Goal: Information Seeking & Learning: Learn about a topic

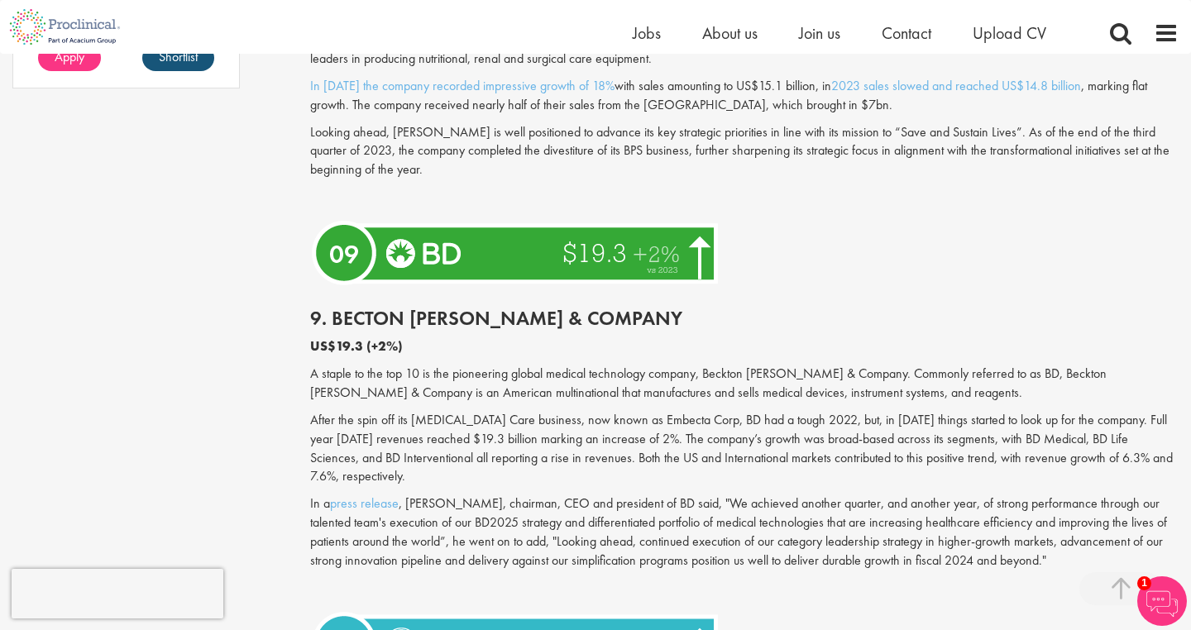
scroll to position [1491, 0]
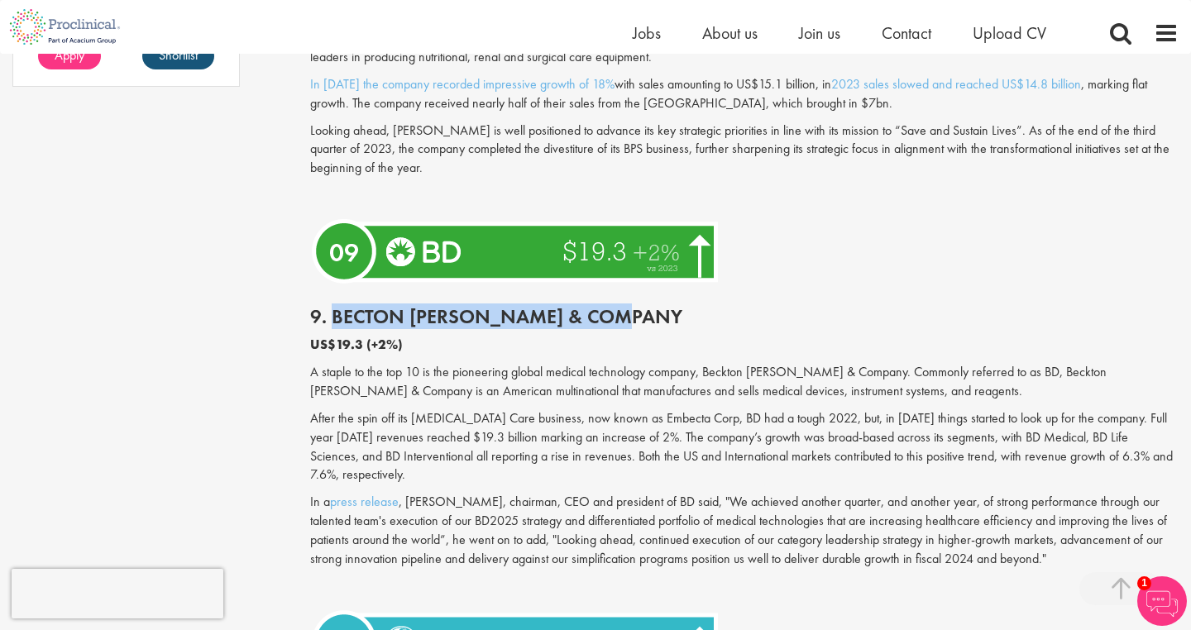
drag, startPoint x: 336, startPoint y: 299, endPoint x: 632, endPoint y: 304, distance: 295.2
click at [632, 306] on h2 "9. Becton [PERSON_NAME] & Company" at bounding box center [744, 316] width 868 height 21
copy h2 "Becton [PERSON_NAME] & Company"
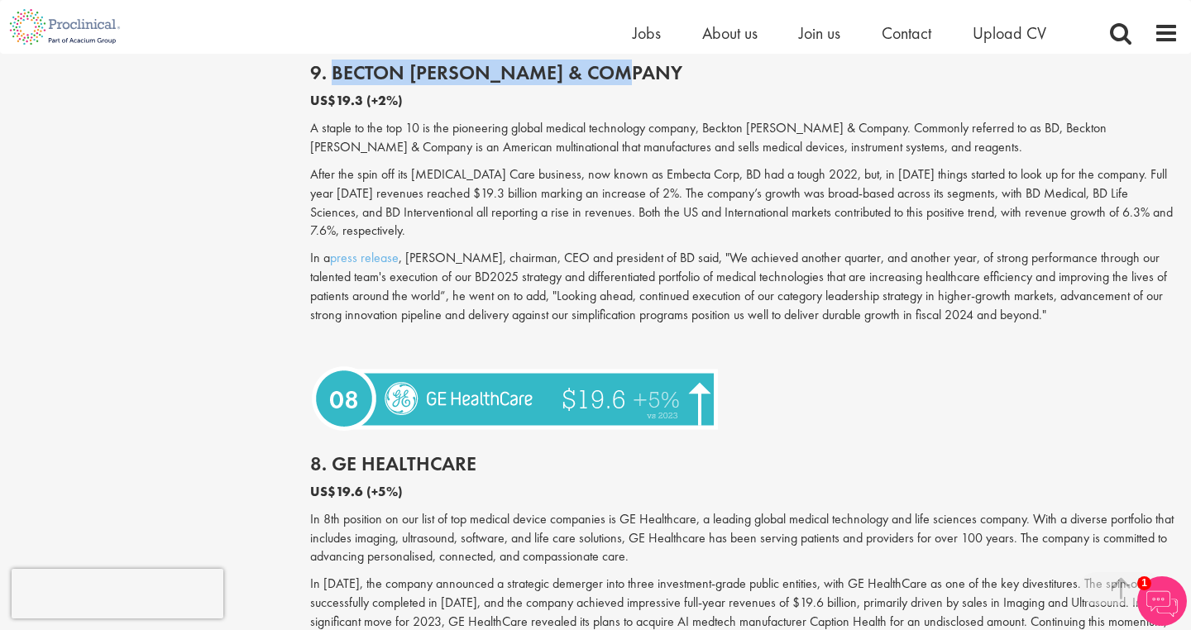
scroll to position [1797, 0]
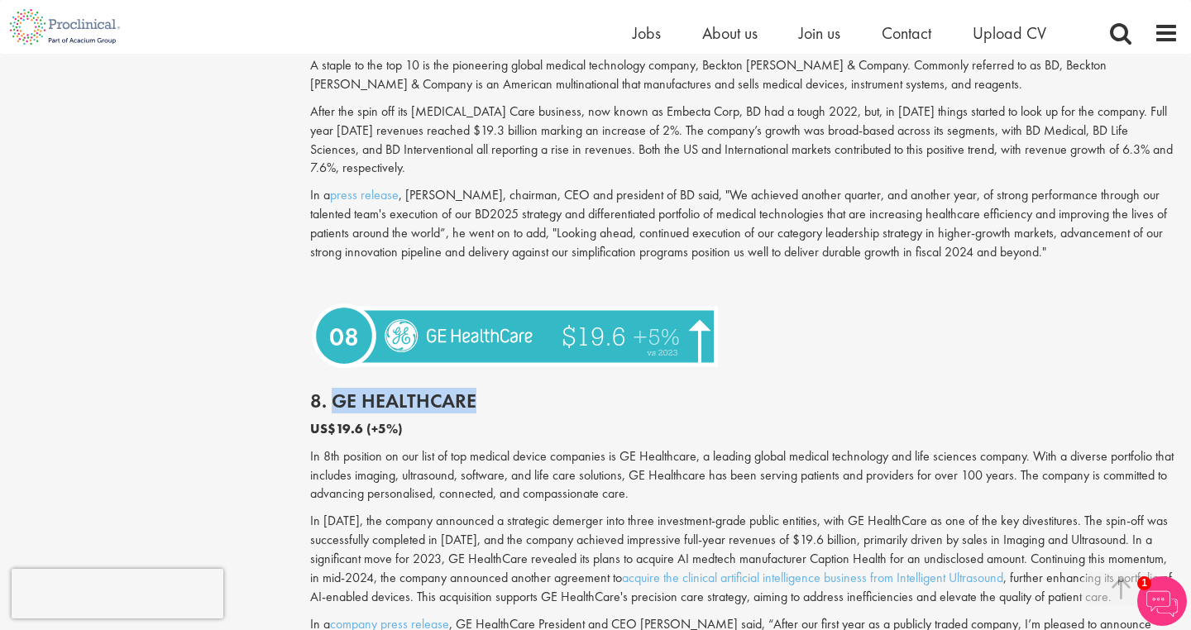
drag, startPoint x: 332, startPoint y: 356, endPoint x: 477, endPoint y: 357, distance: 144.7
click at [477, 390] on h2 "8. GE HealthCare" at bounding box center [744, 400] width 868 height 21
copy h2 "GE HealthCare"
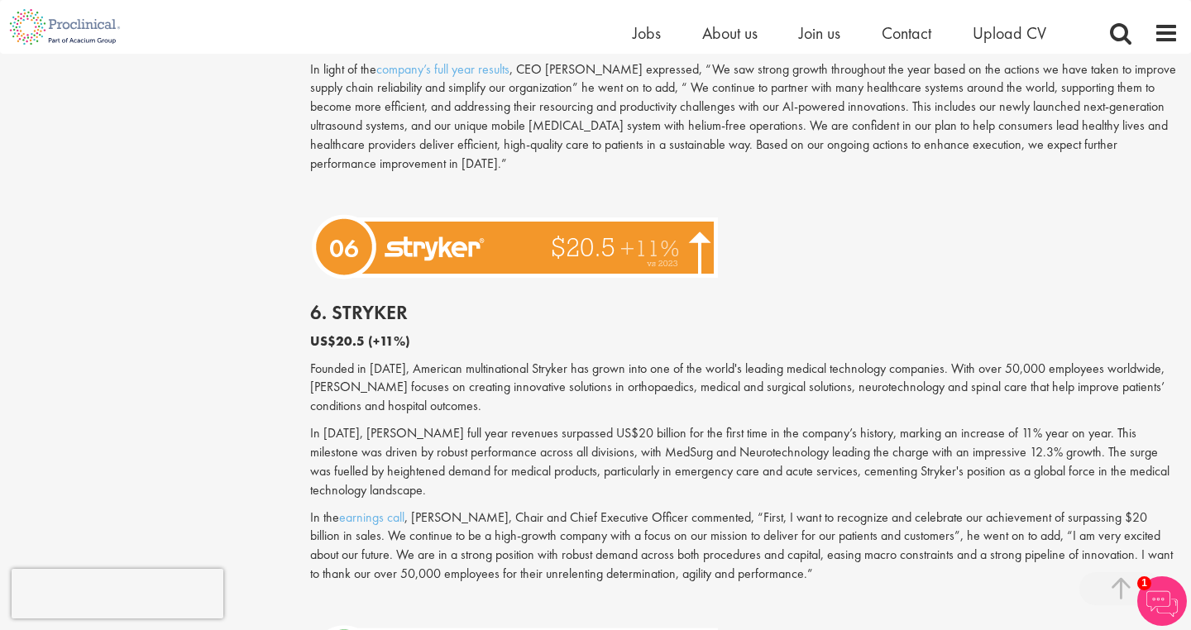
scroll to position [2696, 0]
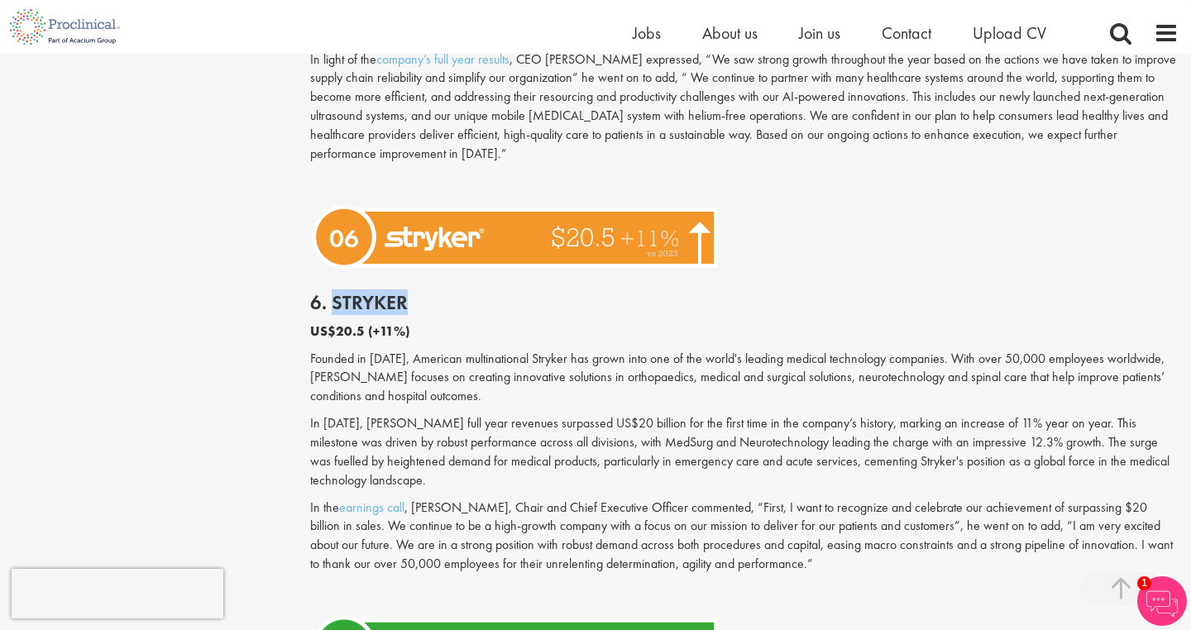
drag, startPoint x: 334, startPoint y: 257, endPoint x: 406, endPoint y: 257, distance: 71.9
click at [406, 292] on h2 "6. Stryker" at bounding box center [744, 302] width 868 height 21
copy h2 "Stryker"
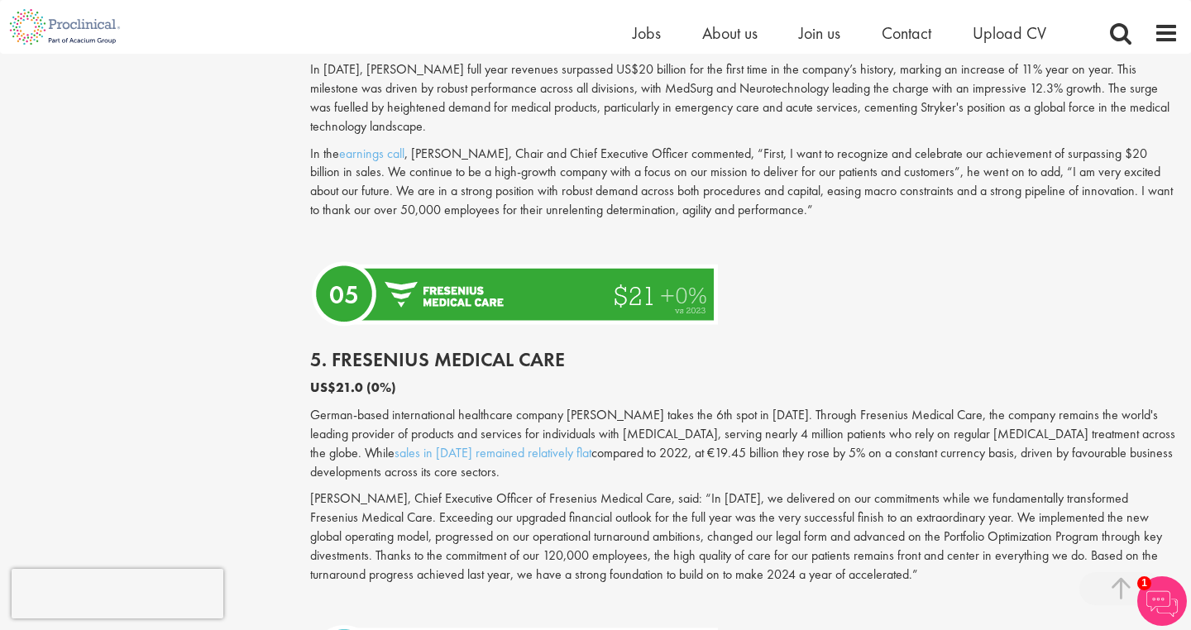
scroll to position [3051, 0]
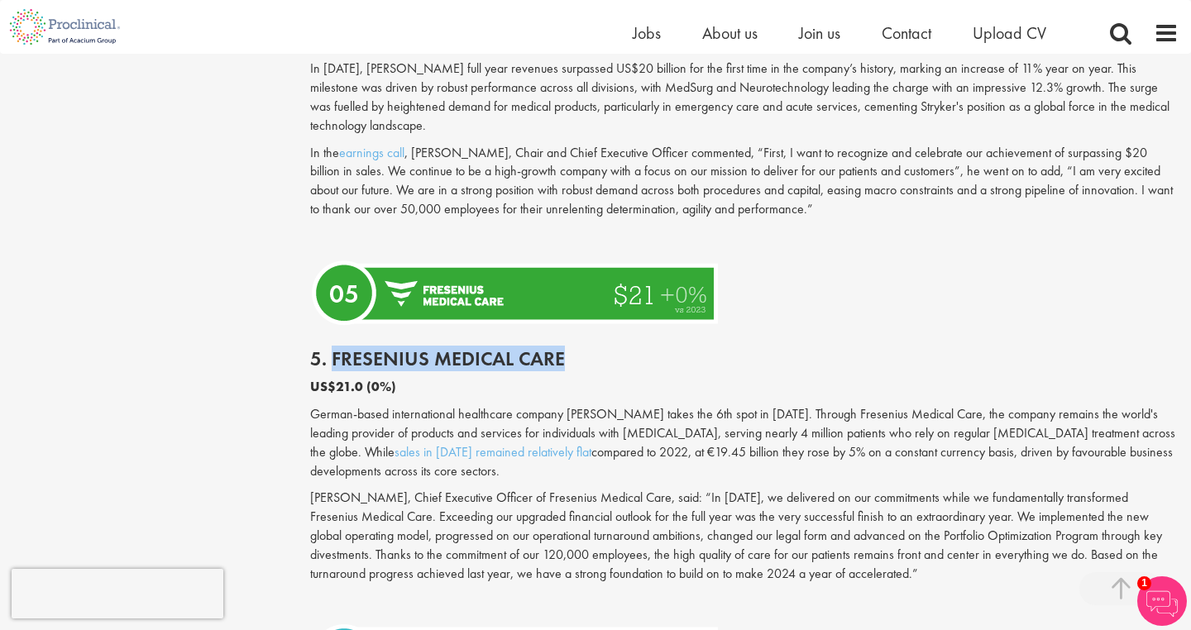
drag, startPoint x: 335, startPoint y: 311, endPoint x: 572, endPoint y: 312, distance: 237.3
click at [572, 348] on h2 "5. Fresenius Medical Care" at bounding box center [744, 358] width 868 height 21
copy h2 "Fresenius Medical Care"
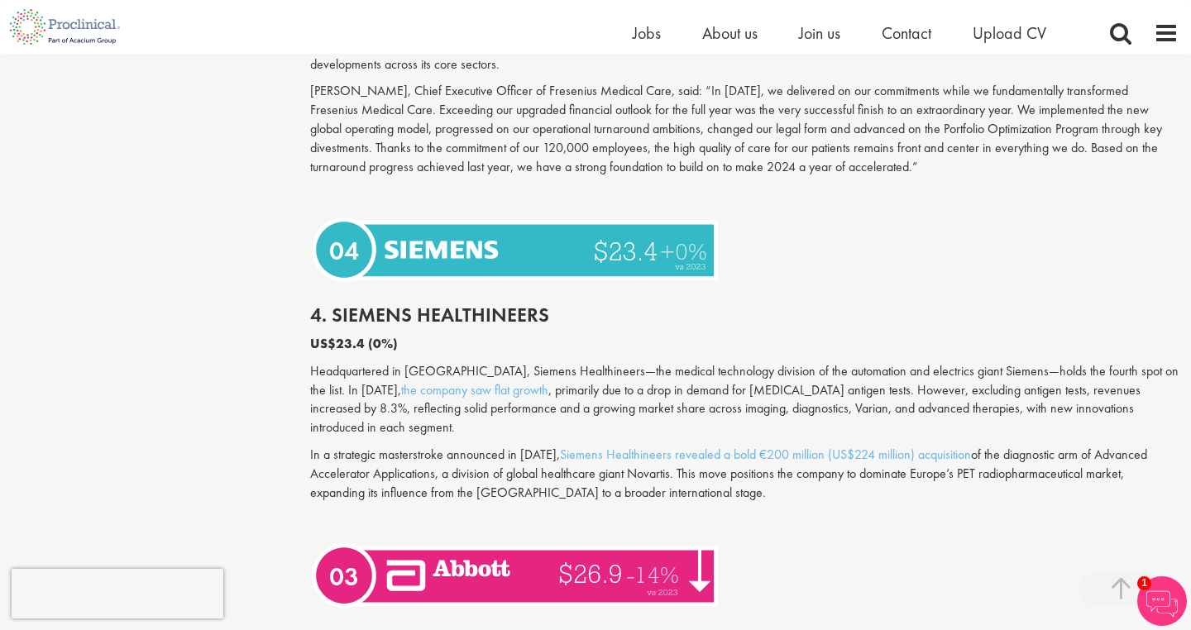
scroll to position [3473, 0]
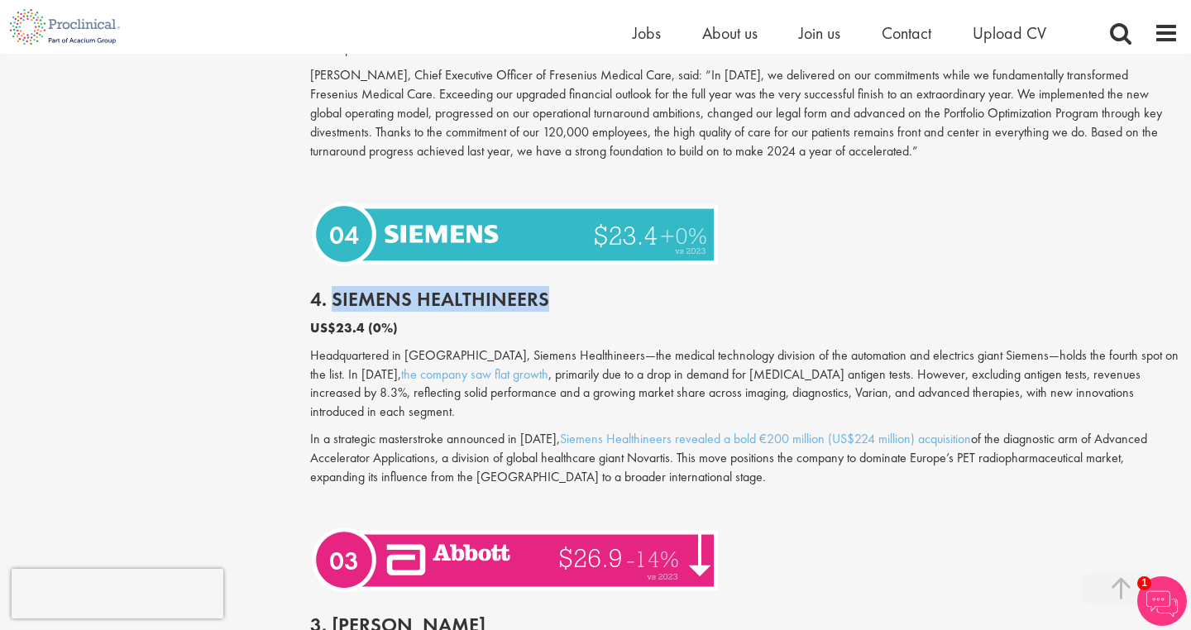
drag, startPoint x: 332, startPoint y: 239, endPoint x: 551, endPoint y: 232, distance: 218.4
click at [551, 289] on h2 "4. Siemens Healthineers" at bounding box center [744, 299] width 868 height 21
copy h2 "Siemens Healthineers"
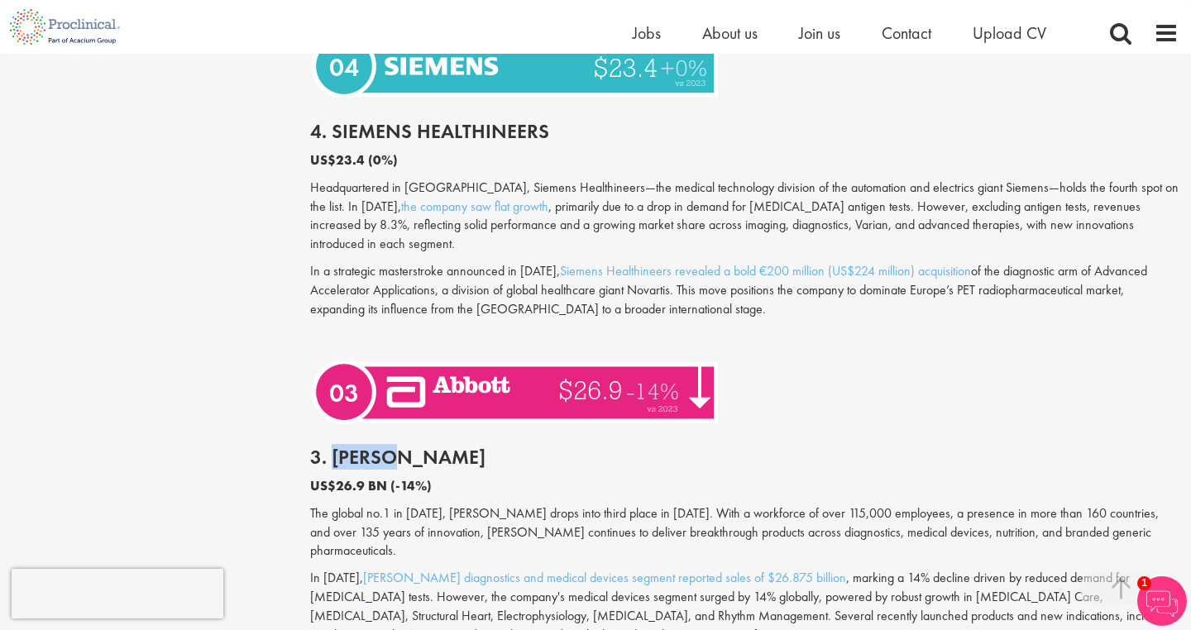
drag, startPoint x: 336, startPoint y: 377, endPoint x: 422, endPoint y: 379, distance: 86.0
click at [422, 446] on h2 "3. [PERSON_NAME]" at bounding box center [744, 456] width 868 height 21
copy h2 "[PERSON_NAME]"
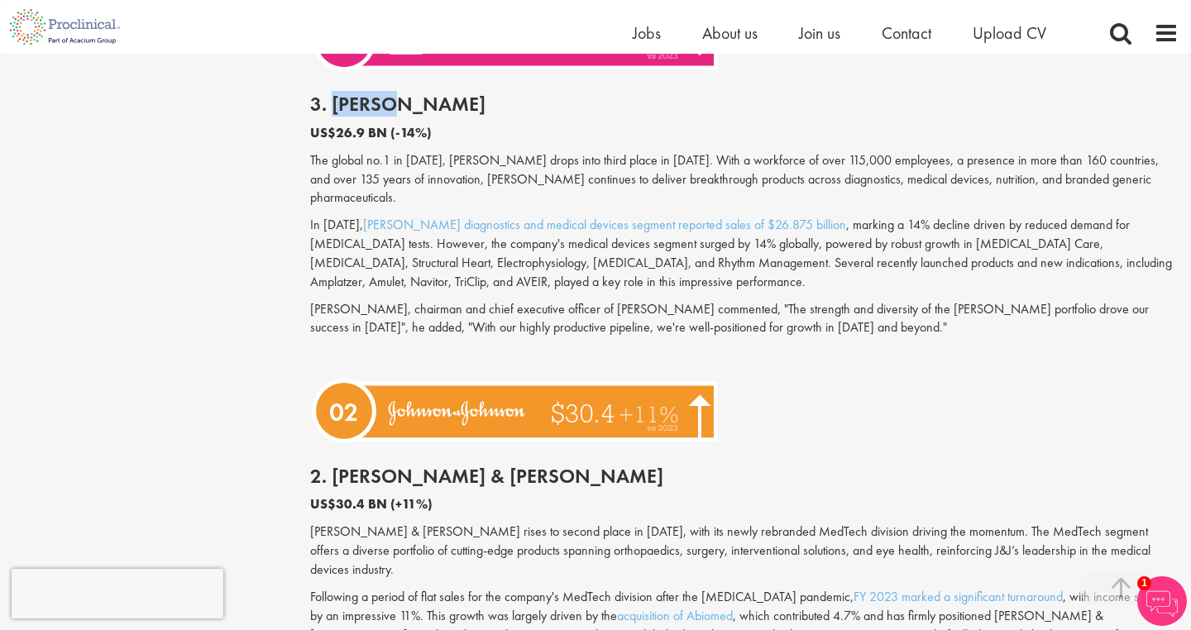
scroll to position [4010, 0]
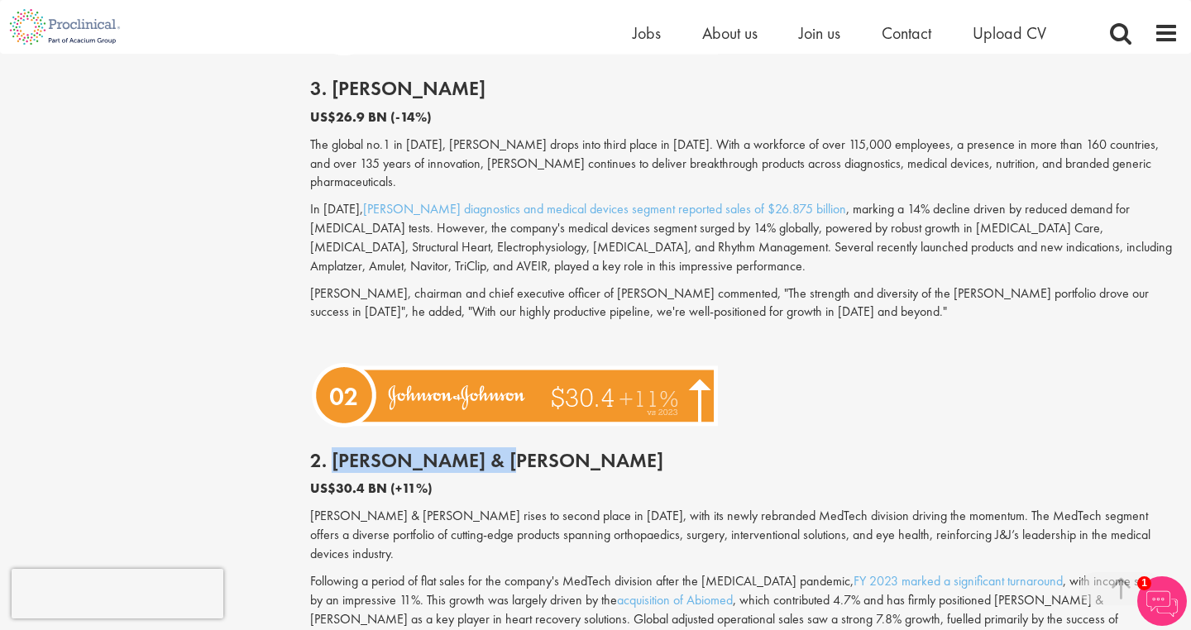
drag, startPoint x: 332, startPoint y: 350, endPoint x: 577, endPoint y: 352, distance: 245.6
click at [577, 450] on h2 "2. [PERSON_NAME] & [PERSON_NAME]" at bounding box center [744, 460] width 868 height 21
copy h2 "[PERSON_NAME] & [PERSON_NAME]"
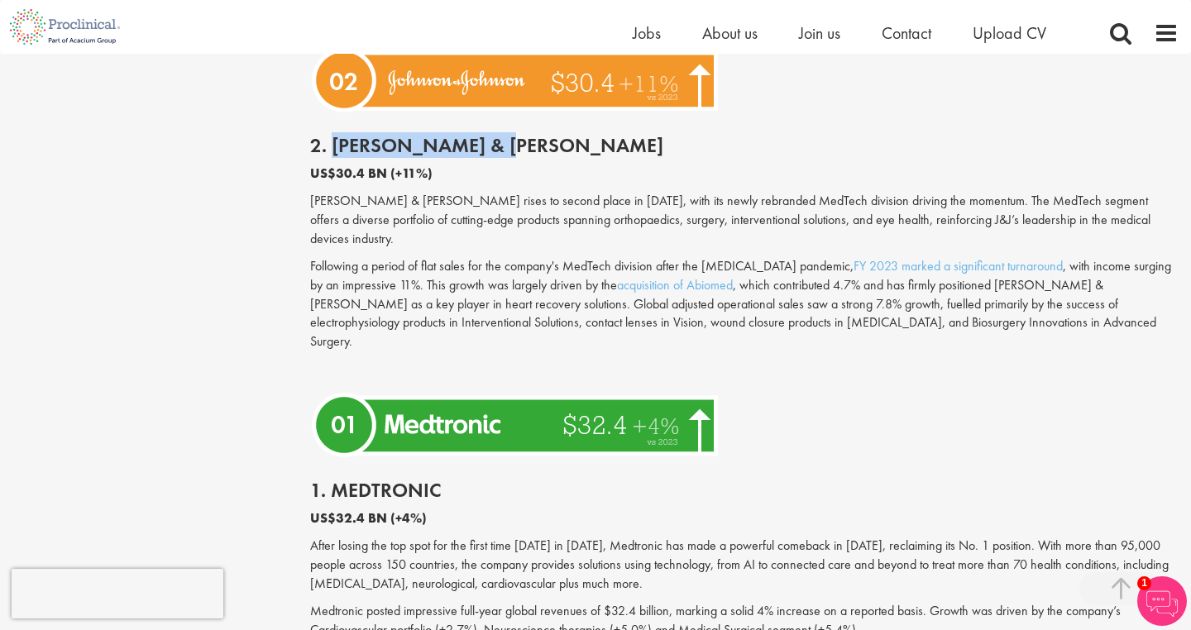
scroll to position [4365, 0]
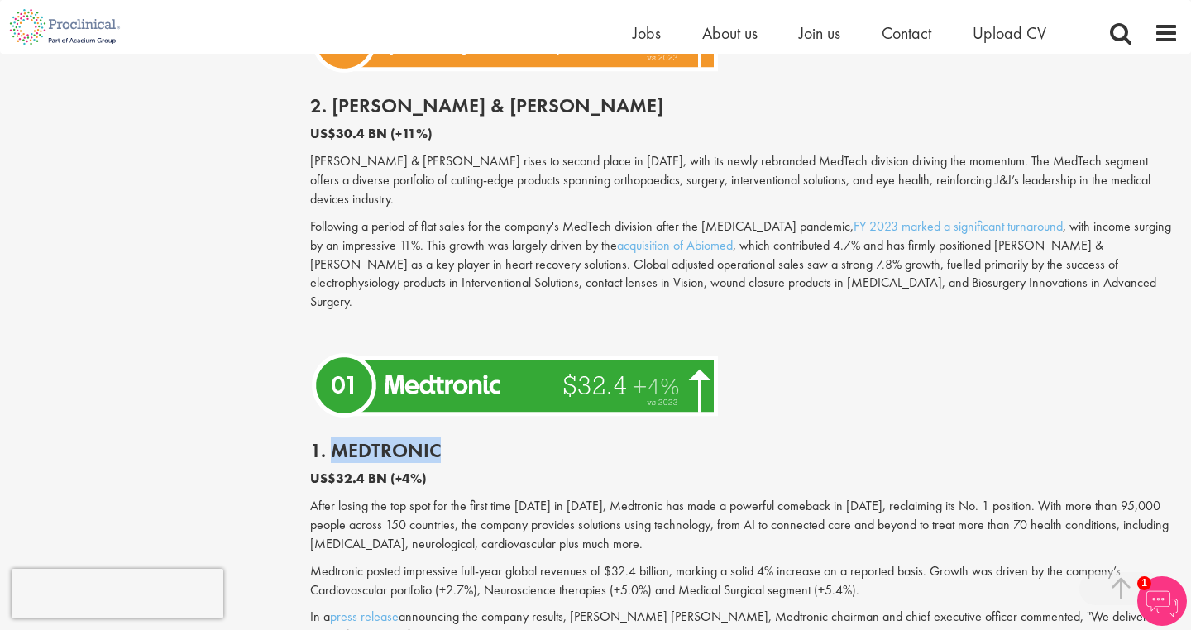
drag, startPoint x: 336, startPoint y: 298, endPoint x: 444, endPoint y: 292, distance: 108.5
click at [444, 440] on h2 "1. Medtronic" at bounding box center [744, 450] width 868 height 21
copy h2 "Medtronic"
